Goal: Find specific page/section: Find specific page/section

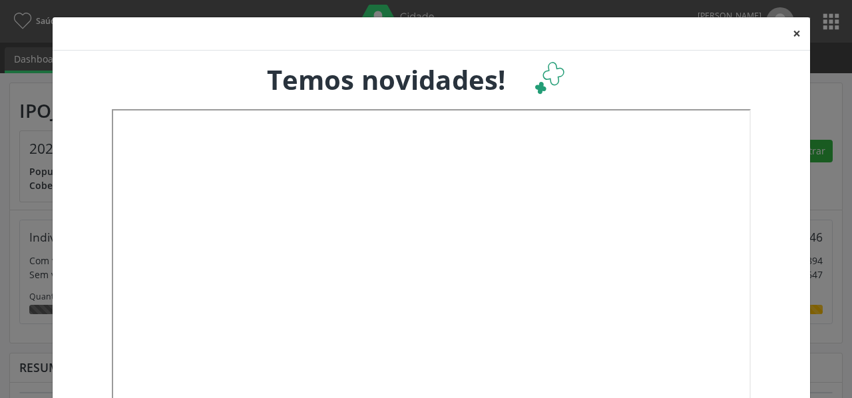
click at [791, 25] on button "×" at bounding box center [797, 33] width 27 height 33
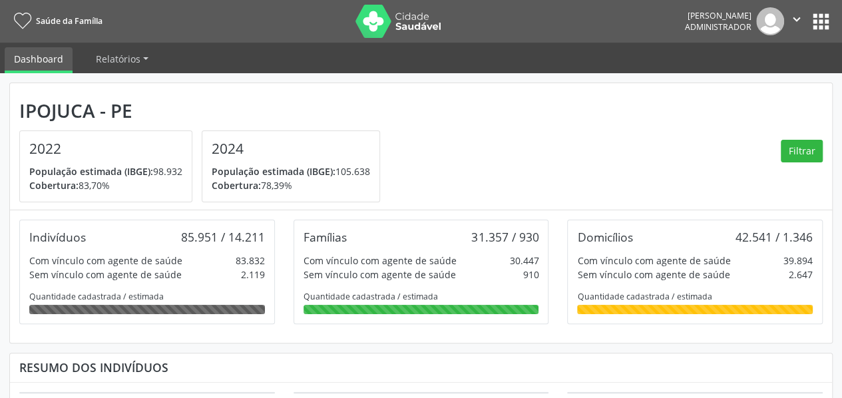
click at [820, 17] on button "apps" at bounding box center [821, 21] width 23 height 23
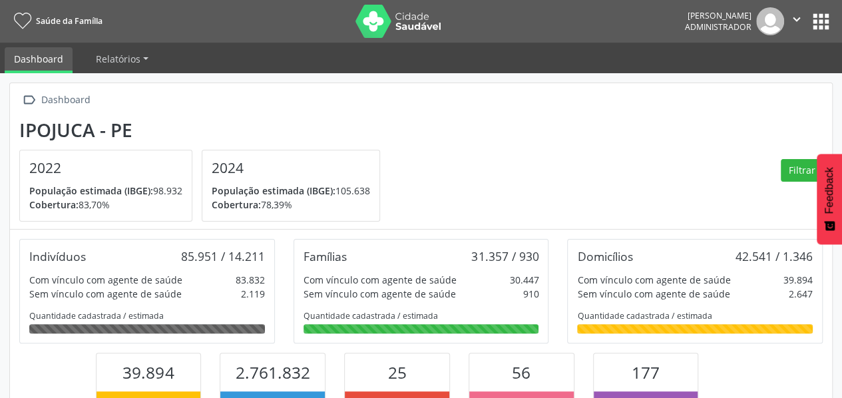
click at [820, 24] on button "apps" at bounding box center [821, 21] width 23 height 23
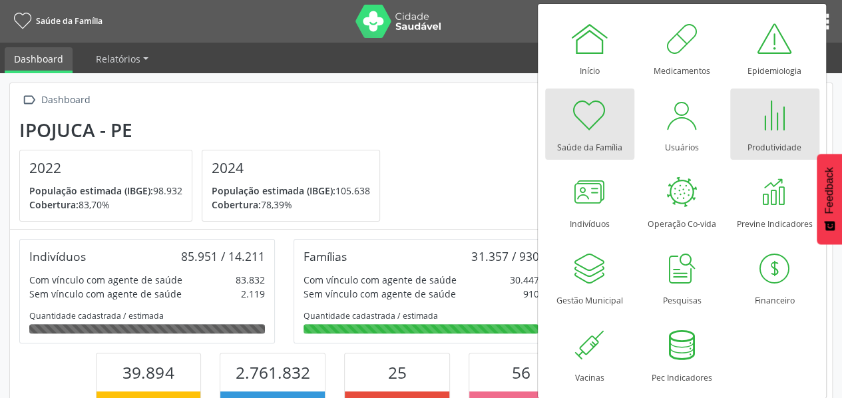
click at [772, 133] on div at bounding box center [775, 115] width 40 height 40
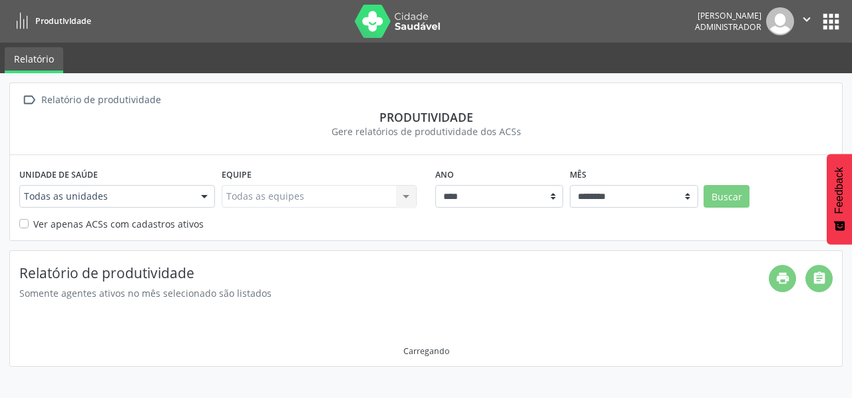
click at [204, 194] on div at bounding box center [204, 197] width 20 height 23
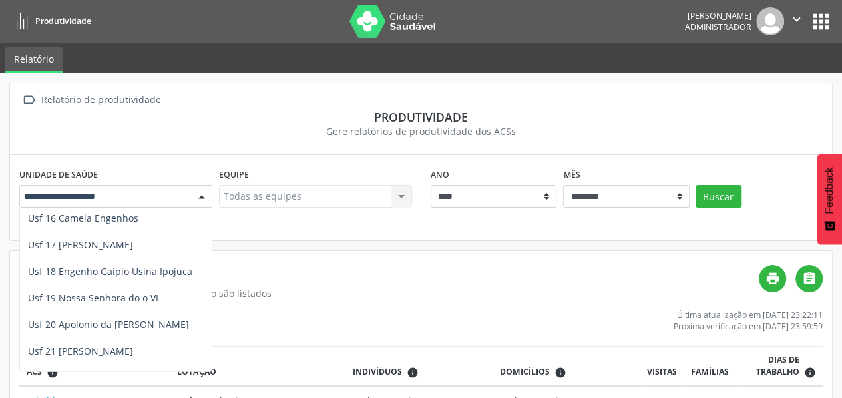
scroll to position [529, 0]
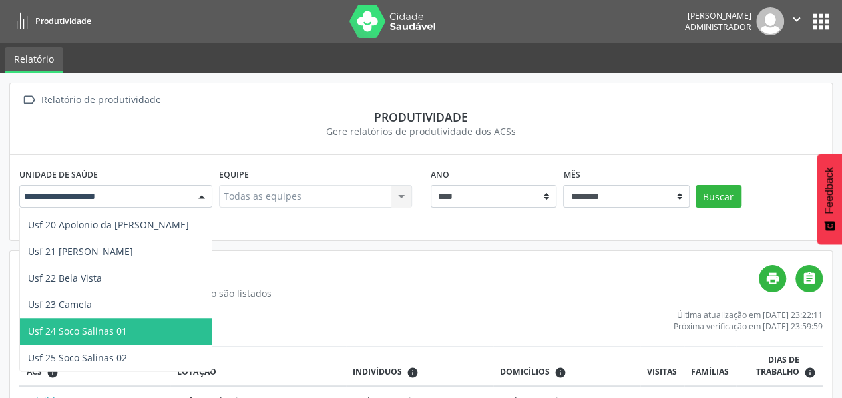
click at [99, 334] on span "Usf 24 Soco Salinas 01" at bounding box center [77, 331] width 99 height 13
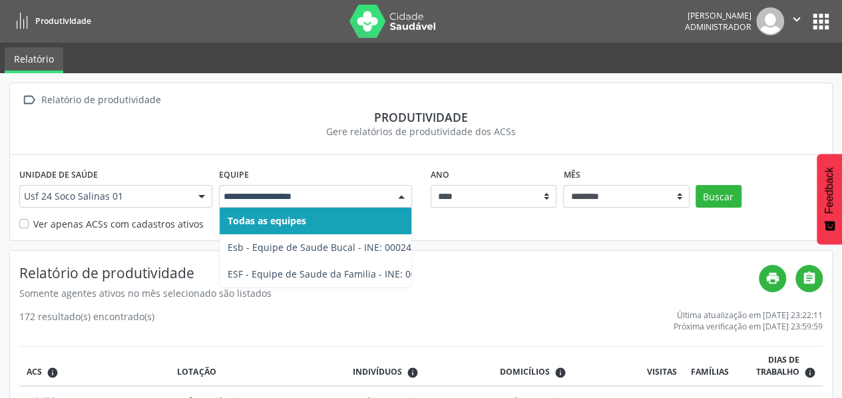
click at [400, 198] on div at bounding box center [402, 197] width 20 height 23
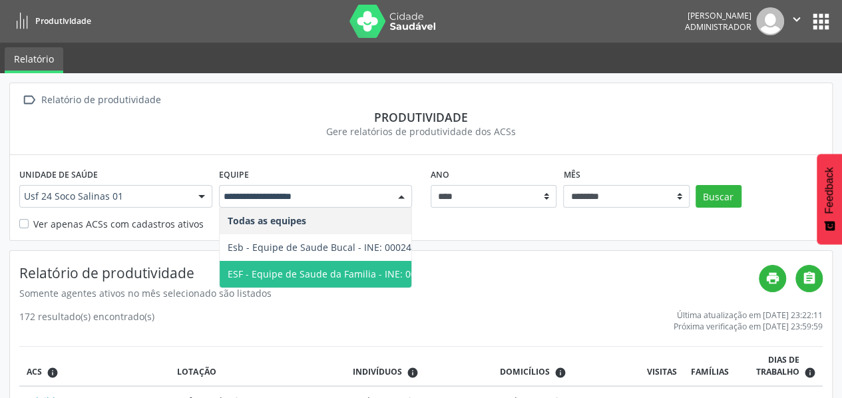
click at [379, 273] on span "ESF - Equipe de Saude da Familia - INE: 0002427370" at bounding box center [343, 274] width 231 height 13
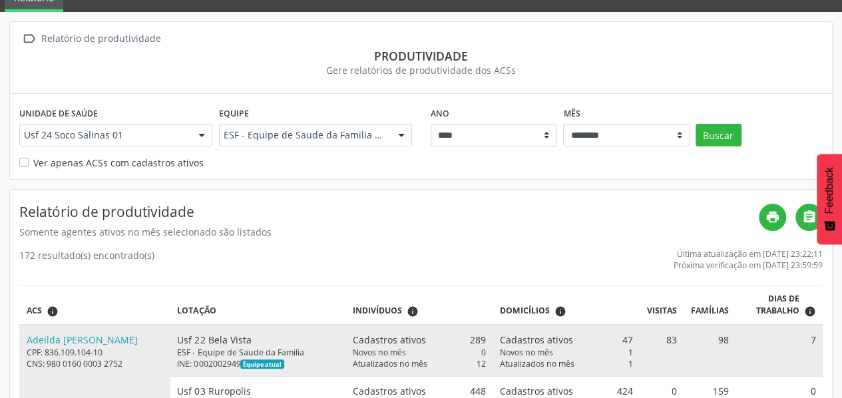
scroll to position [59, 0]
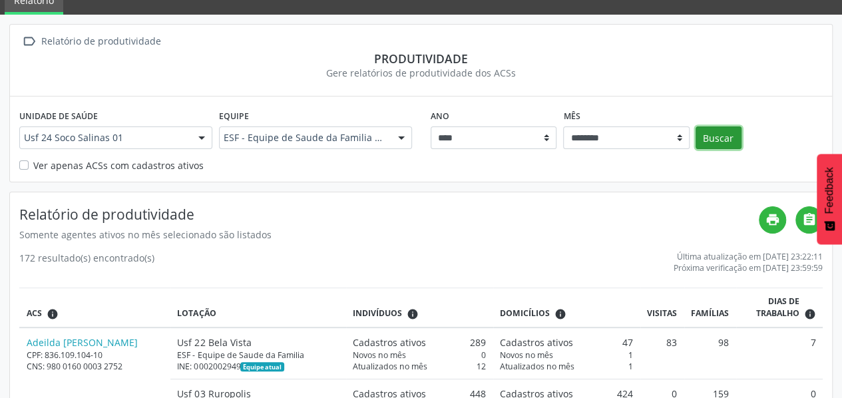
click at [721, 131] on button "Buscar" at bounding box center [719, 138] width 46 height 23
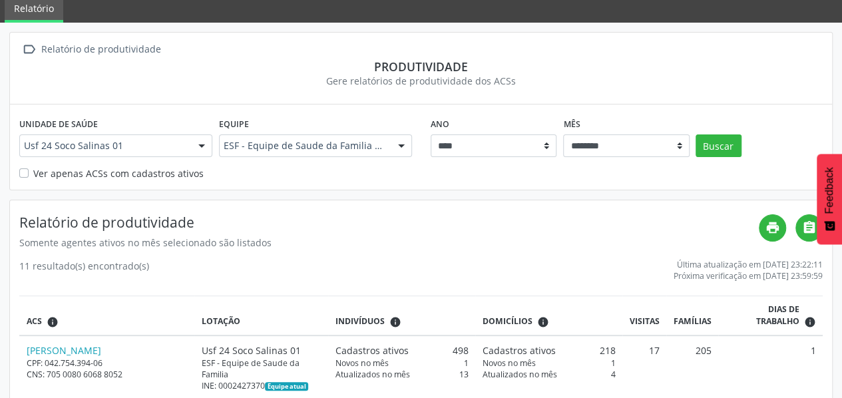
scroll to position [37, 0]
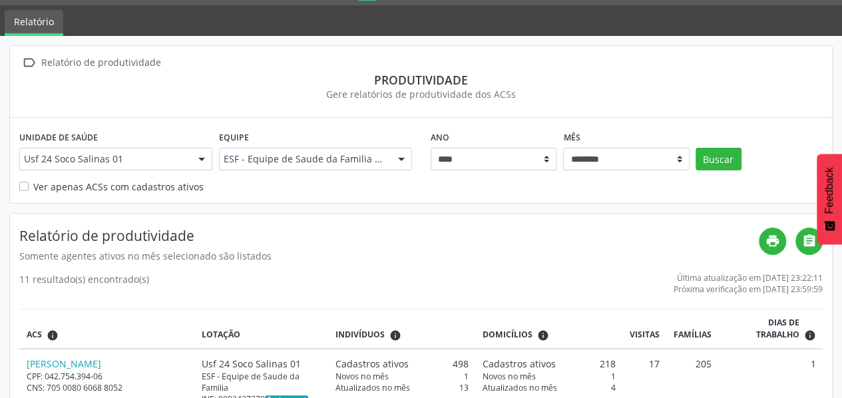
click at [201, 164] on div at bounding box center [202, 159] width 20 height 23
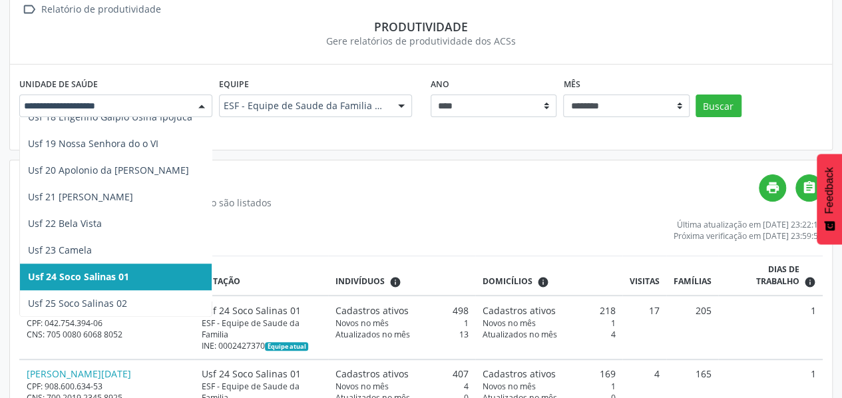
scroll to position [112, 0]
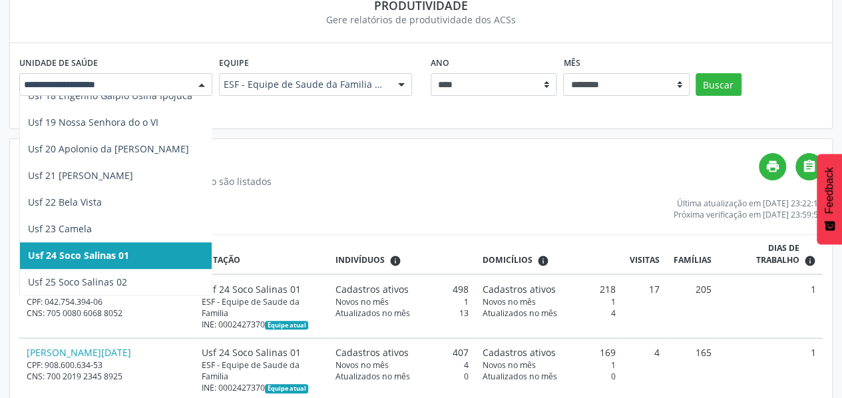
click at [89, 282] on span "Usf 25 Soco Salinas 02" at bounding box center [77, 282] width 99 height 13
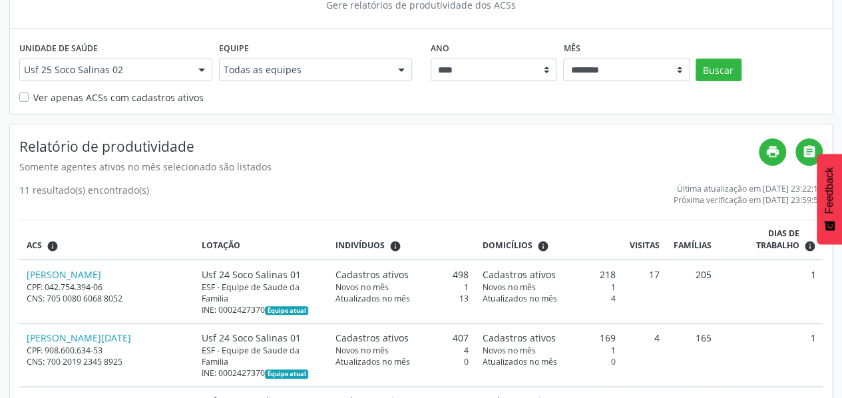
scroll to position [0, 0]
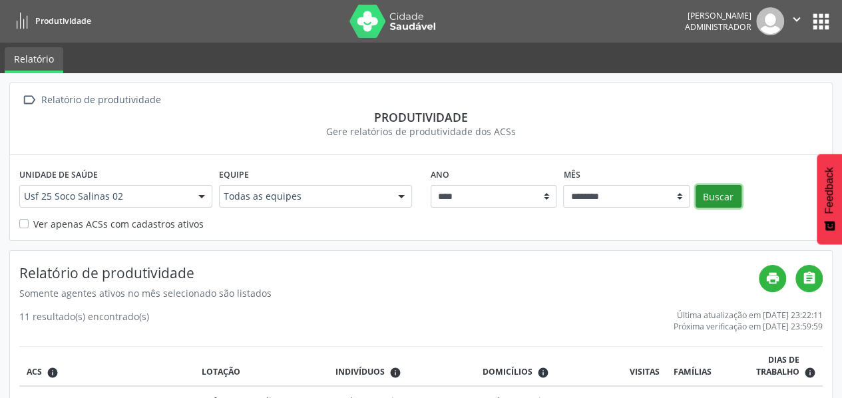
click at [726, 202] on button "Buscar" at bounding box center [719, 196] width 46 height 23
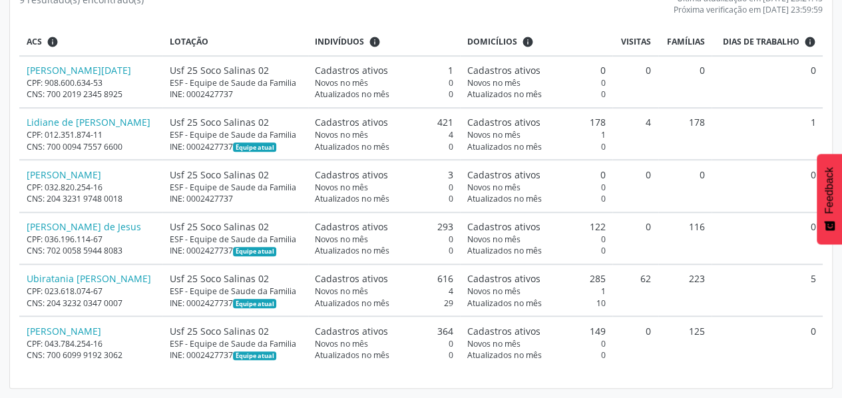
scroll to position [398, 0]
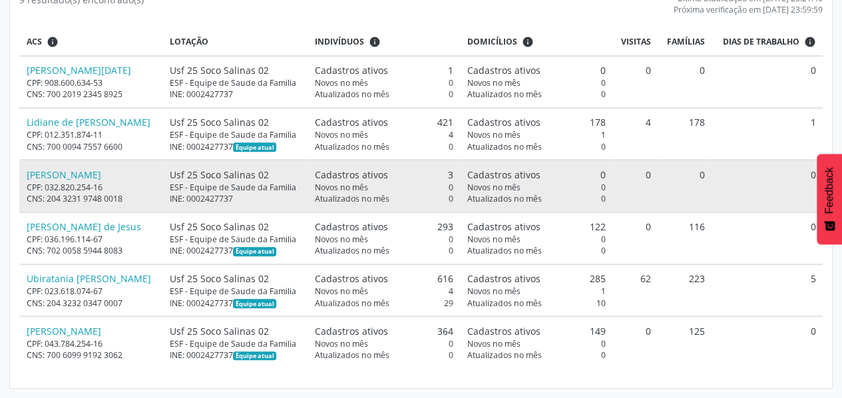
click at [555, 168] on div "Cadastros ativos 0" at bounding box center [536, 175] width 139 height 14
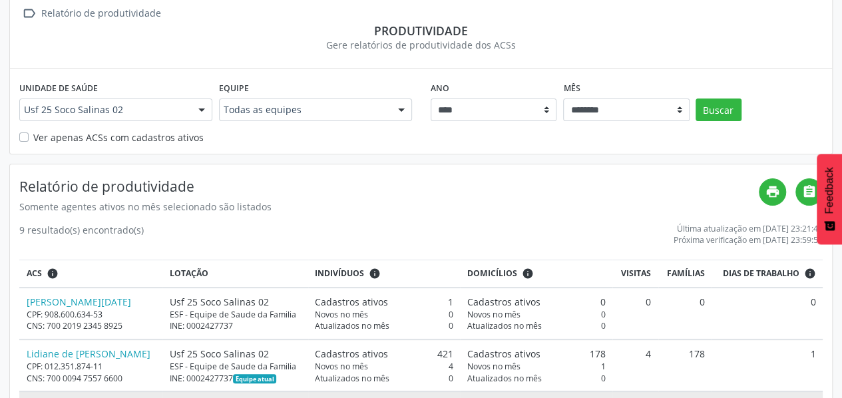
scroll to position [87, 0]
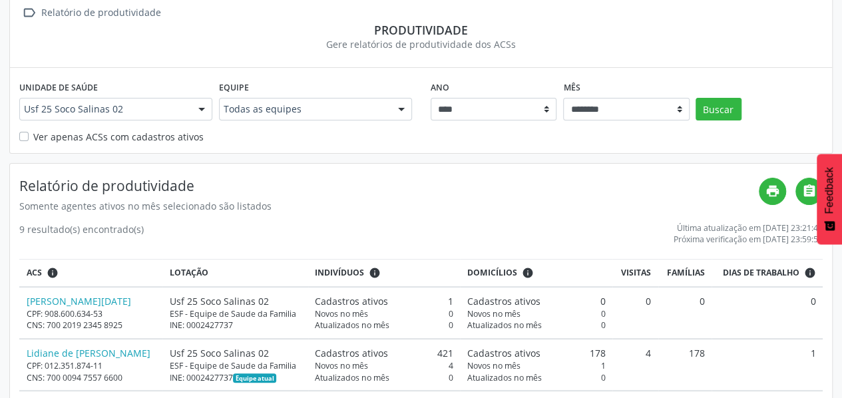
click at [401, 115] on div at bounding box center [402, 110] width 20 height 23
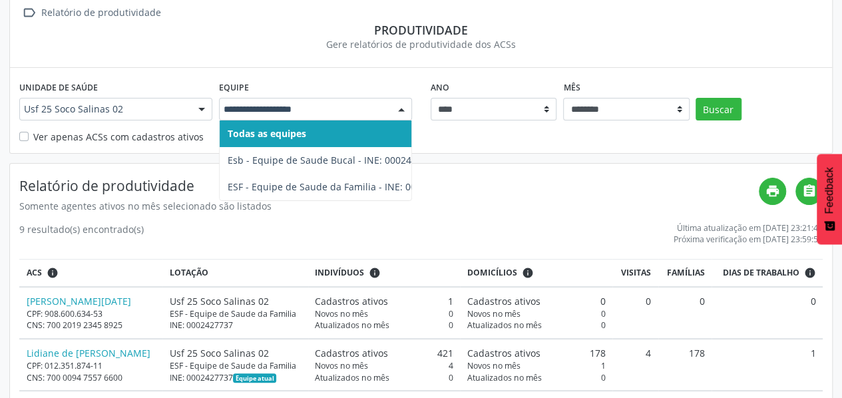
click at [364, 189] on span "ESF - Equipe de Saude da Familia - INE: 0002427737" at bounding box center [343, 186] width 231 height 13
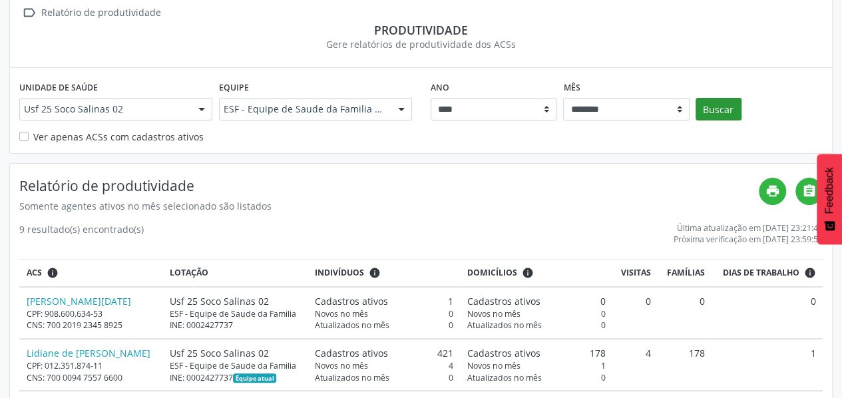
click at [719, 113] on button "Buscar" at bounding box center [719, 109] width 46 height 23
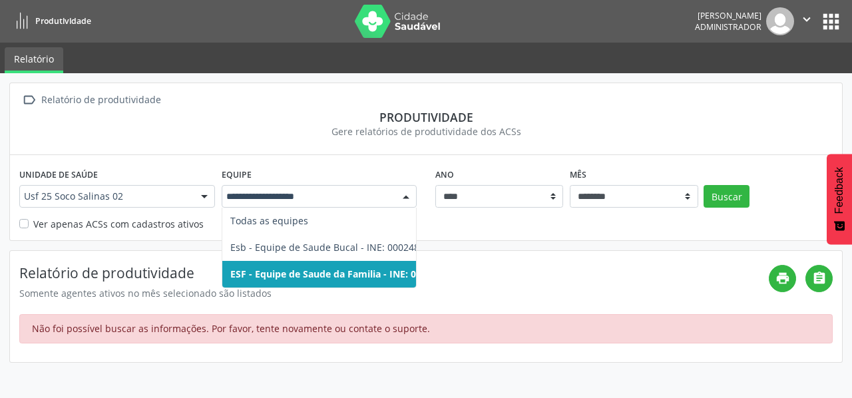
click at [406, 194] on div at bounding box center [406, 197] width 20 height 23
click at [352, 271] on span "ESF - Equipe de Saude da Familia - INE: 0002427737" at bounding box center [347, 274] width 234 height 13
click at [406, 194] on div at bounding box center [406, 197] width 20 height 23
click at [340, 267] on span "ESF - Equipe de Saude da Familia - INE: 0002427737" at bounding box center [347, 274] width 250 height 27
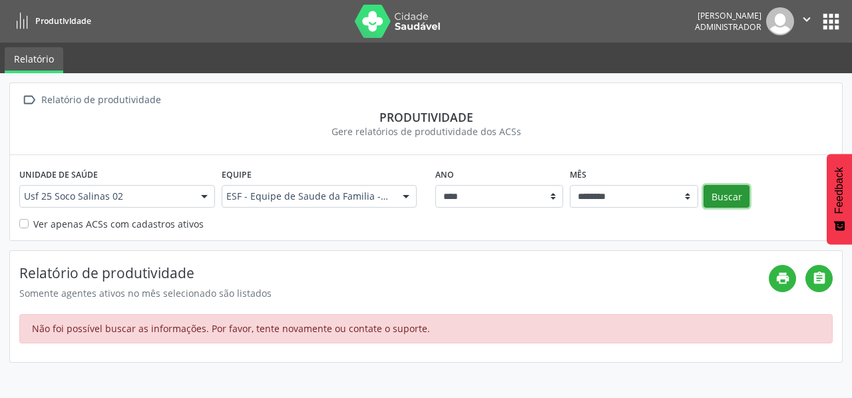
click at [722, 206] on button "Buscar" at bounding box center [727, 196] width 46 height 23
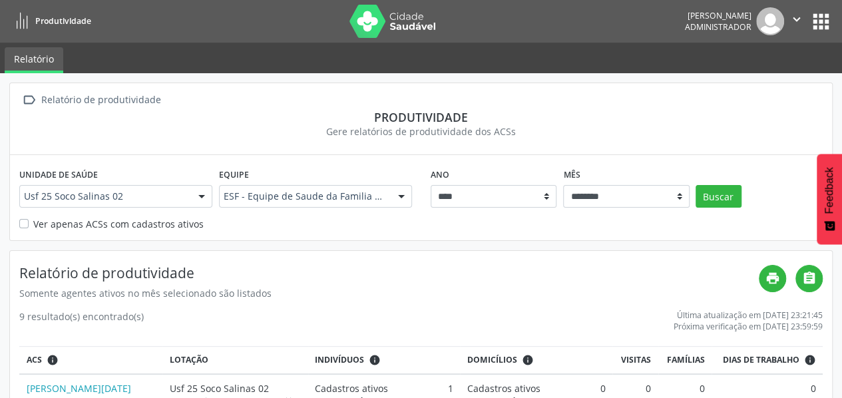
click at [382, 219] on div "Ver apenas ACSs com cadastros ativos" at bounding box center [421, 224] width 804 height 14
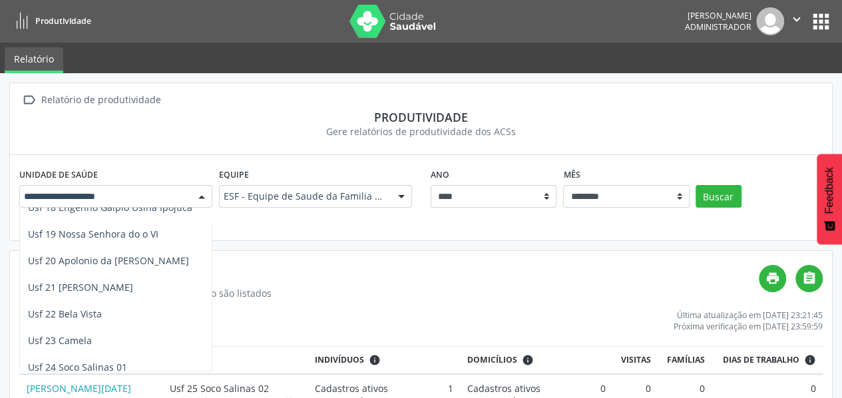
click at [204, 196] on div at bounding box center [202, 197] width 20 height 23
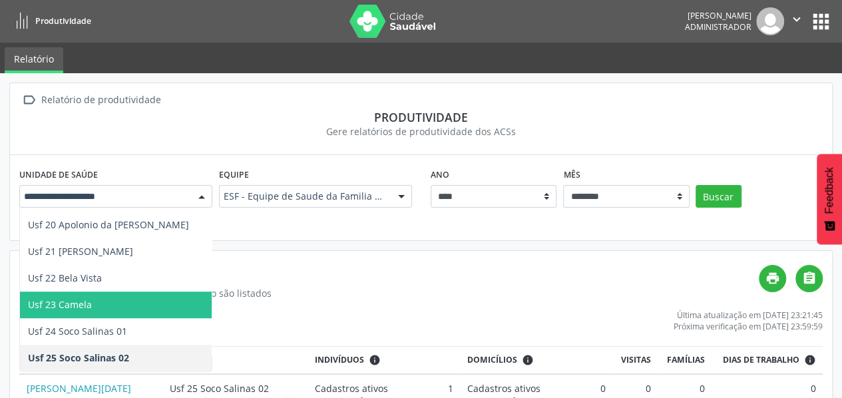
scroll to position [527, 0]
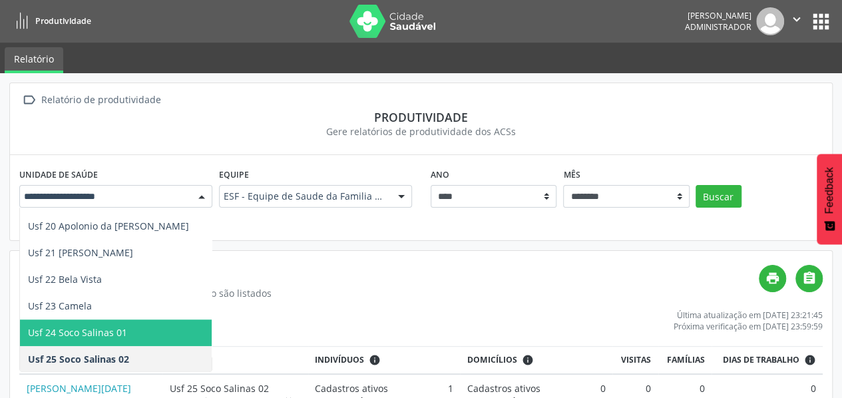
click at [69, 332] on span "Usf 24 Soco Salinas 01" at bounding box center [77, 332] width 99 height 13
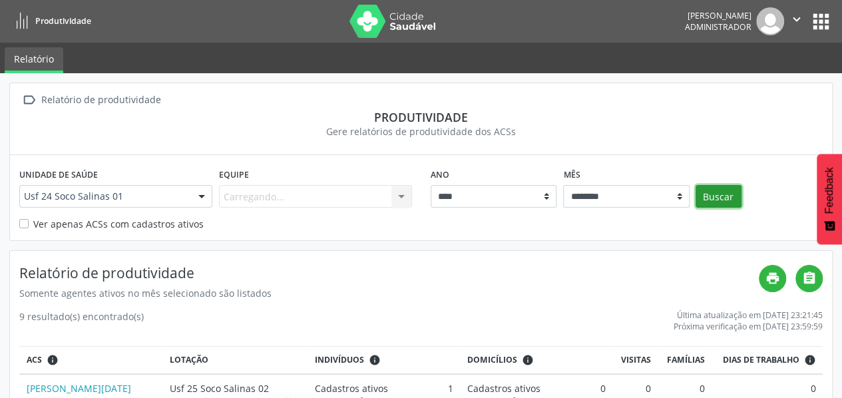
click at [717, 190] on button "Buscar" at bounding box center [719, 196] width 46 height 23
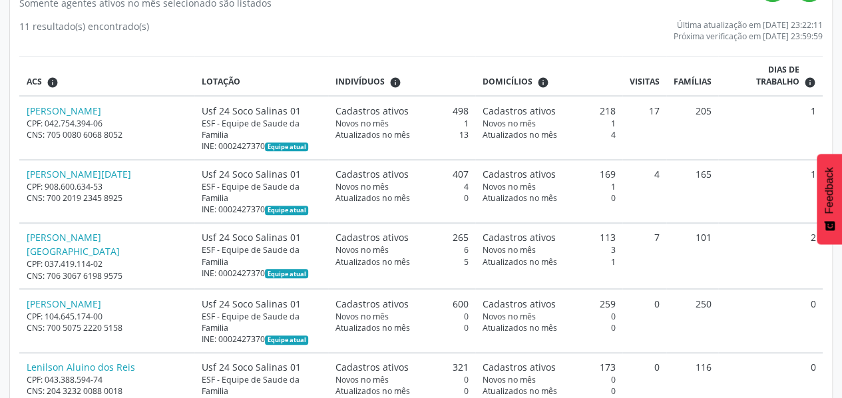
scroll to position [0, 0]
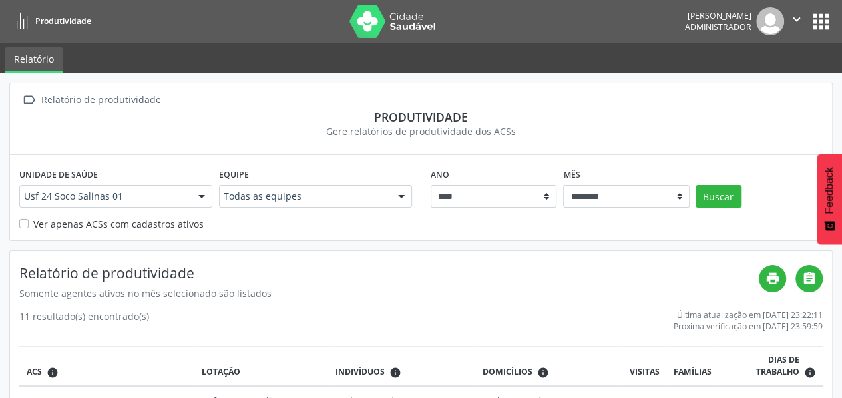
click at [200, 198] on div at bounding box center [202, 197] width 20 height 23
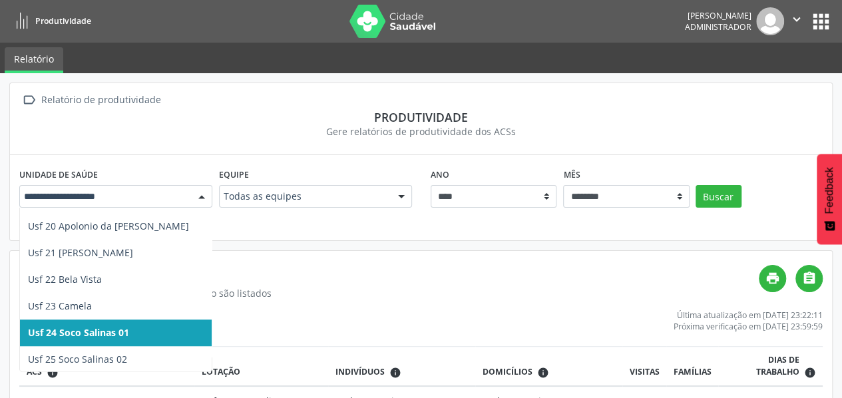
scroll to position [529, 0]
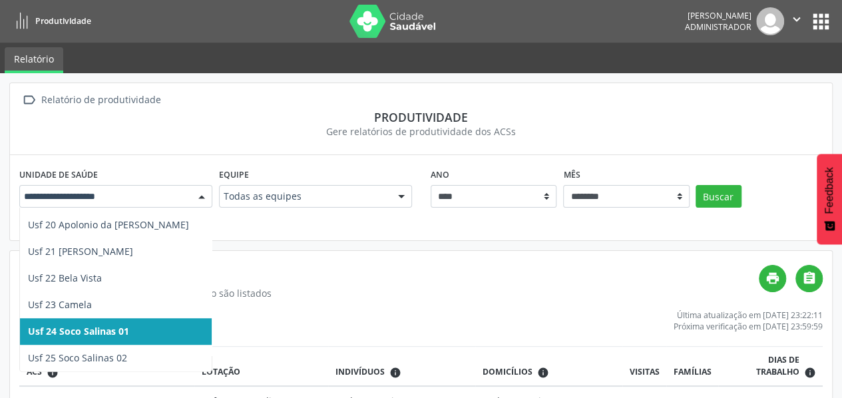
click at [103, 360] on span "Usf 25 Soco Salinas 02" at bounding box center [77, 358] width 99 height 13
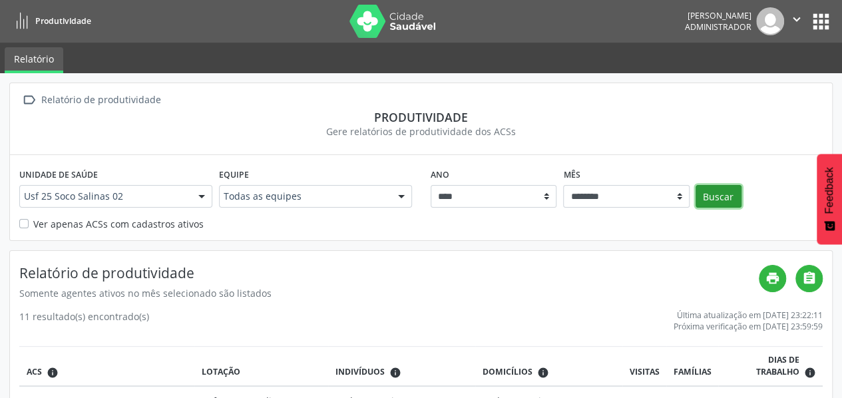
click at [726, 202] on button "Buscar" at bounding box center [719, 196] width 46 height 23
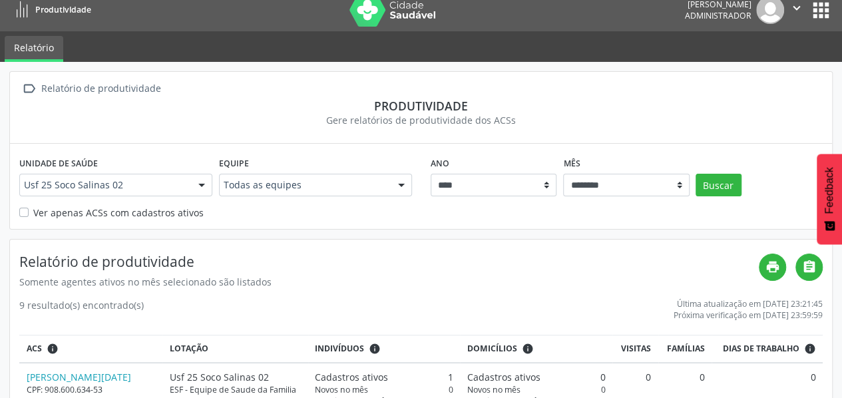
scroll to position [0, 0]
